Goal: Check status: Check status

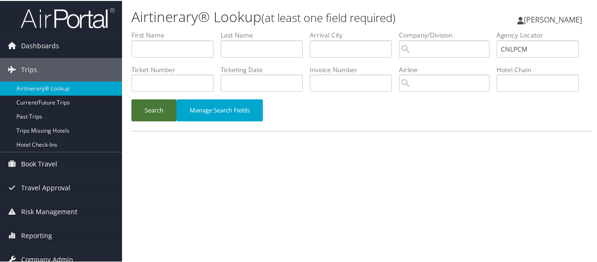
type input "CNLPCM"
click at [144, 121] on button "Search" at bounding box center [153, 110] width 45 height 22
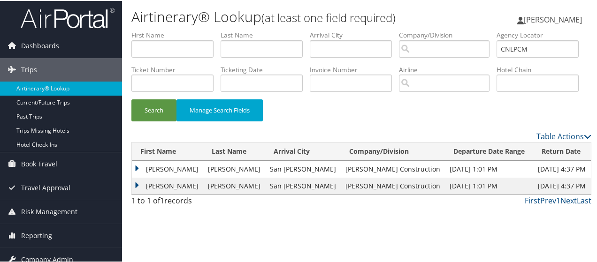
click at [154, 194] on td "[PERSON_NAME]" at bounding box center [167, 185] width 71 height 17
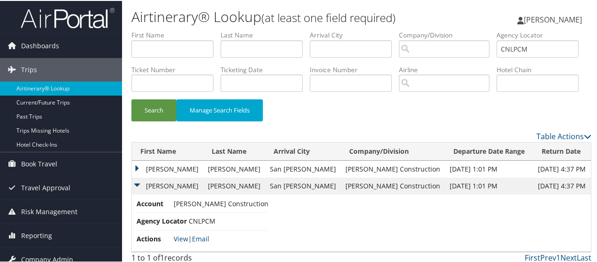
scroll to position [38, 0]
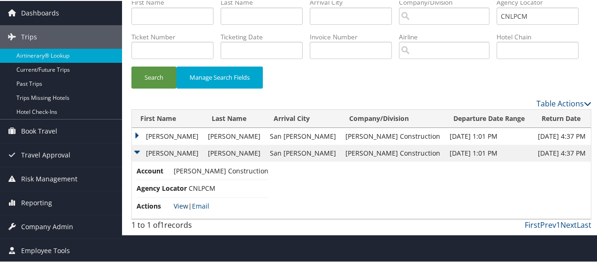
click at [177, 210] on link "View" at bounding box center [181, 205] width 15 height 9
drag, startPoint x: 163, startPoint y: 44, endPoint x: 136, endPoint y: 48, distance: 27.1
click at [115, 49] on div "Dashboards AirPortal 360™ (Manager) AirPortal 360™ (Agent) My Travel Dashboard …" at bounding box center [300, 101] width 601 height 268
click at [41, 48] on link "Airtinerary® Lookup" at bounding box center [61, 55] width 122 height 14
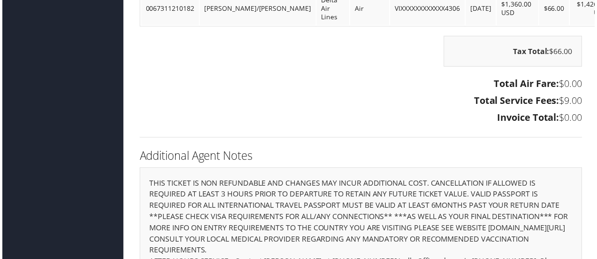
scroll to position [1737, 0]
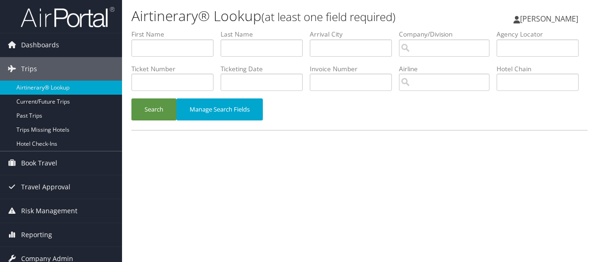
click at [497, 57] on input "text" at bounding box center [538, 47] width 82 height 17
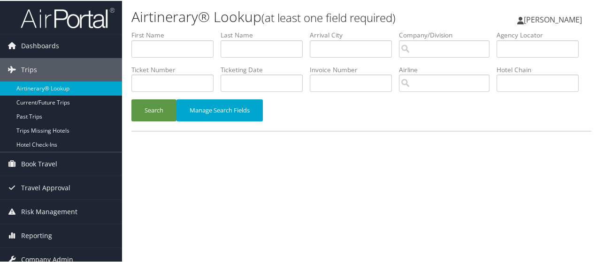
drag, startPoint x: 0, startPoint y: 0, endPoint x: 137, endPoint y: 83, distance: 160.3
type input "CNLPCM"
click at [145, 121] on button "Search" at bounding box center [153, 110] width 45 height 22
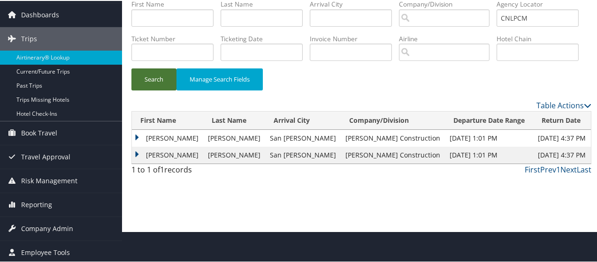
scroll to position [31, 0]
click at [161, 163] on td "[PERSON_NAME]" at bounding box center [167, 154] width 71 height 17
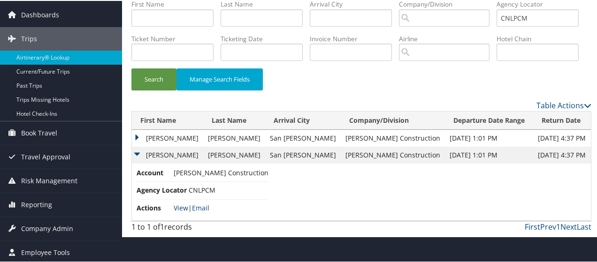
click at [184, 212] on link "View" at bounding box center [181, 207] width 15 height 9
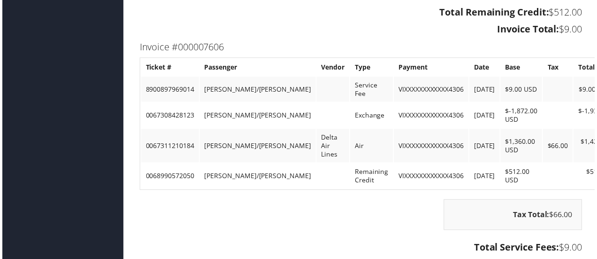
scroll to position [1502, 0]
